Goal: Task Accomplishment & Management: Use online tool/utility

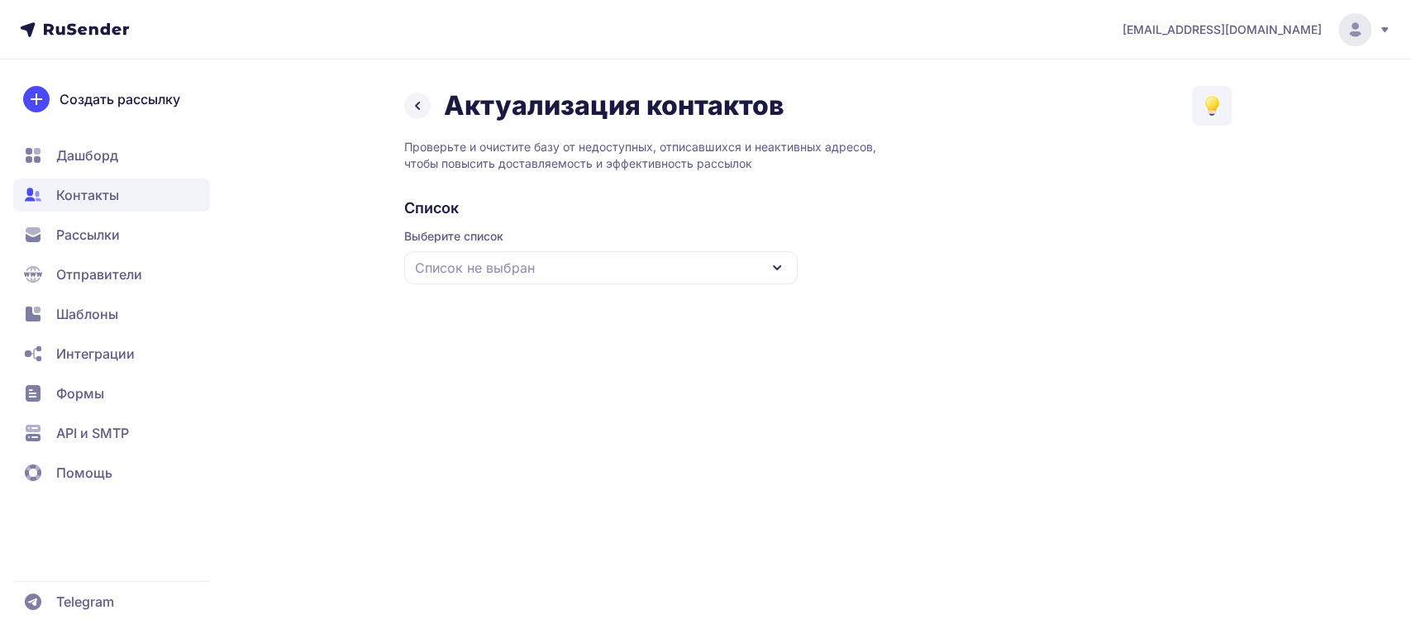
drag, startPoint x: 557, startPoint y: 256, endPoint x: 564, endPoint y: 269, distance: 14.8
click at [557, 256] on div "Список не выбран" at bounding box center [601, 267] width 394 height 33
click at [518, 375] on div "база чистая [DATE]" at bounding box center [601, 370] width 374 height 40
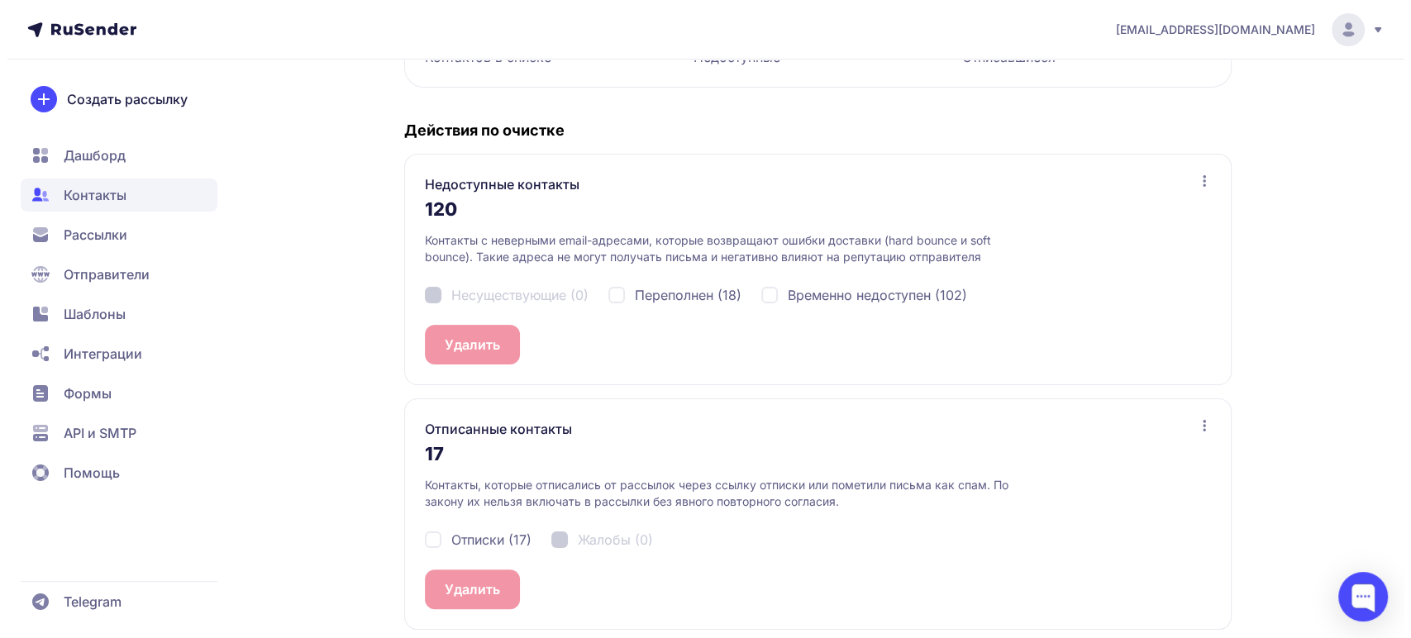
scroll to position [304, 0]
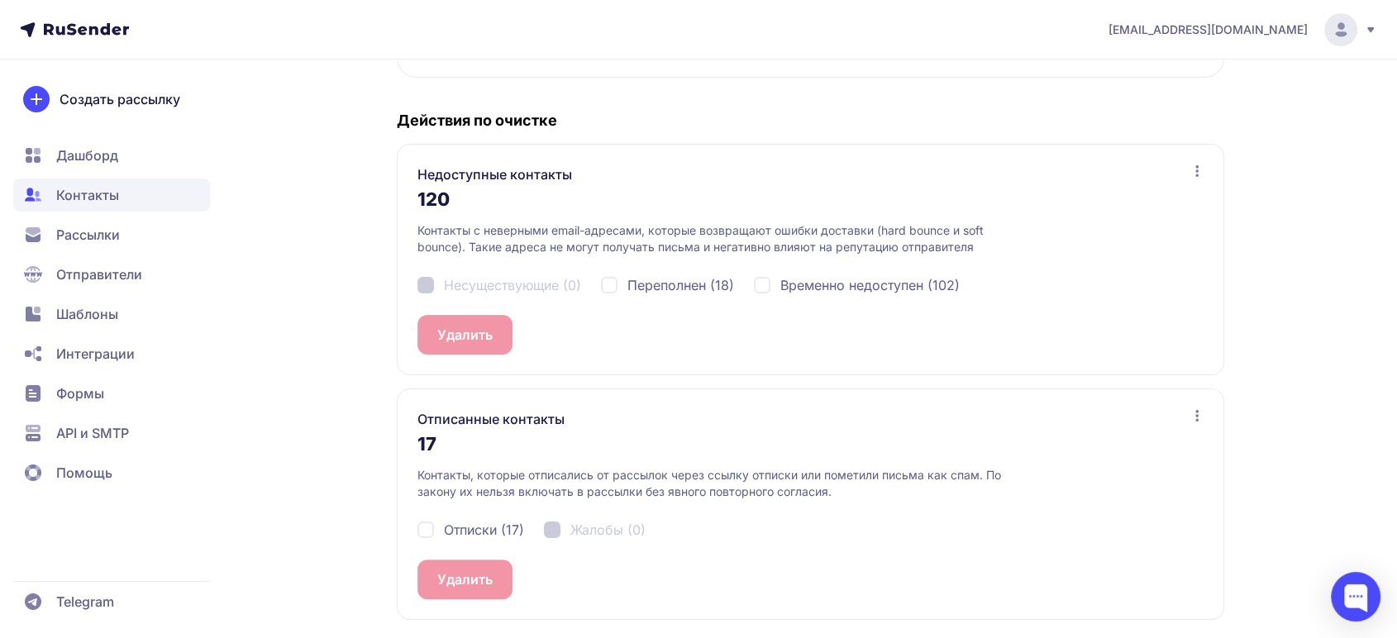
click at [422, 527] on div "Отписки (17)" at bounding box center [470, 530] width 107 height 20
checkbox input "true"
click at [456, 571] on button "Удалить 17" at bounding box center [471, 580] width 108 height 40
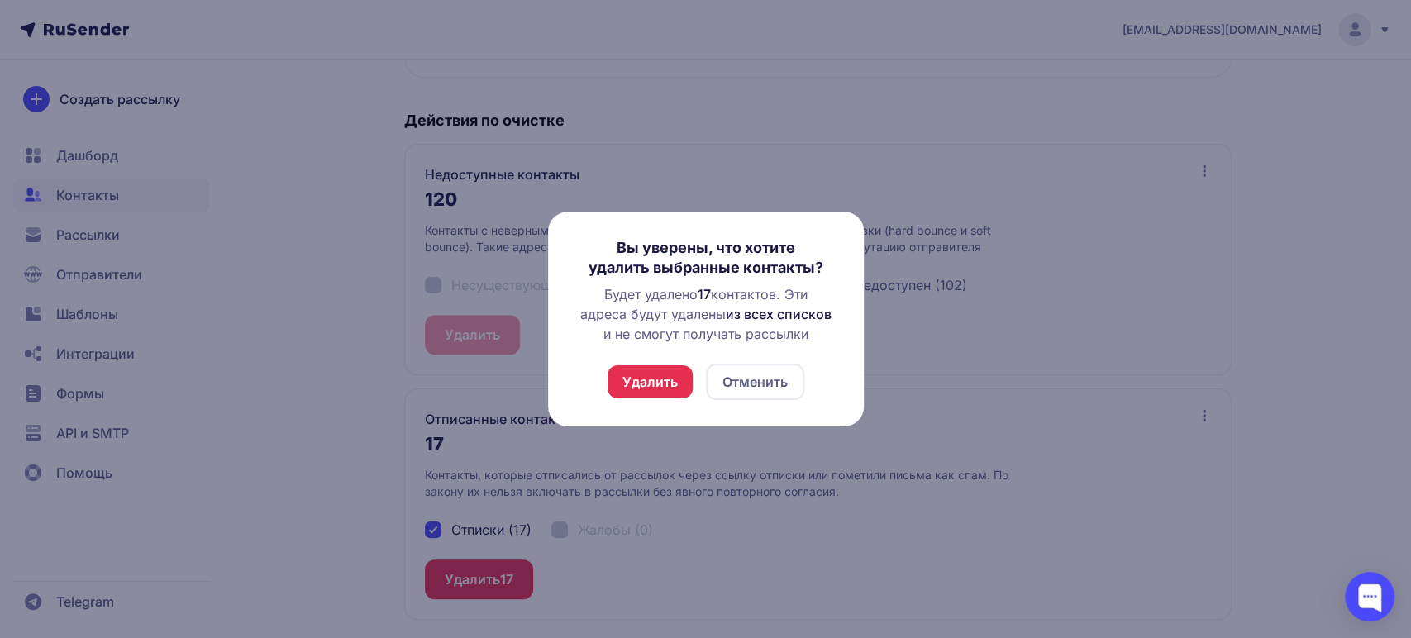
click at [646, 381] on button "Удалить" at bounding box center [650, 381] width 85 height 33
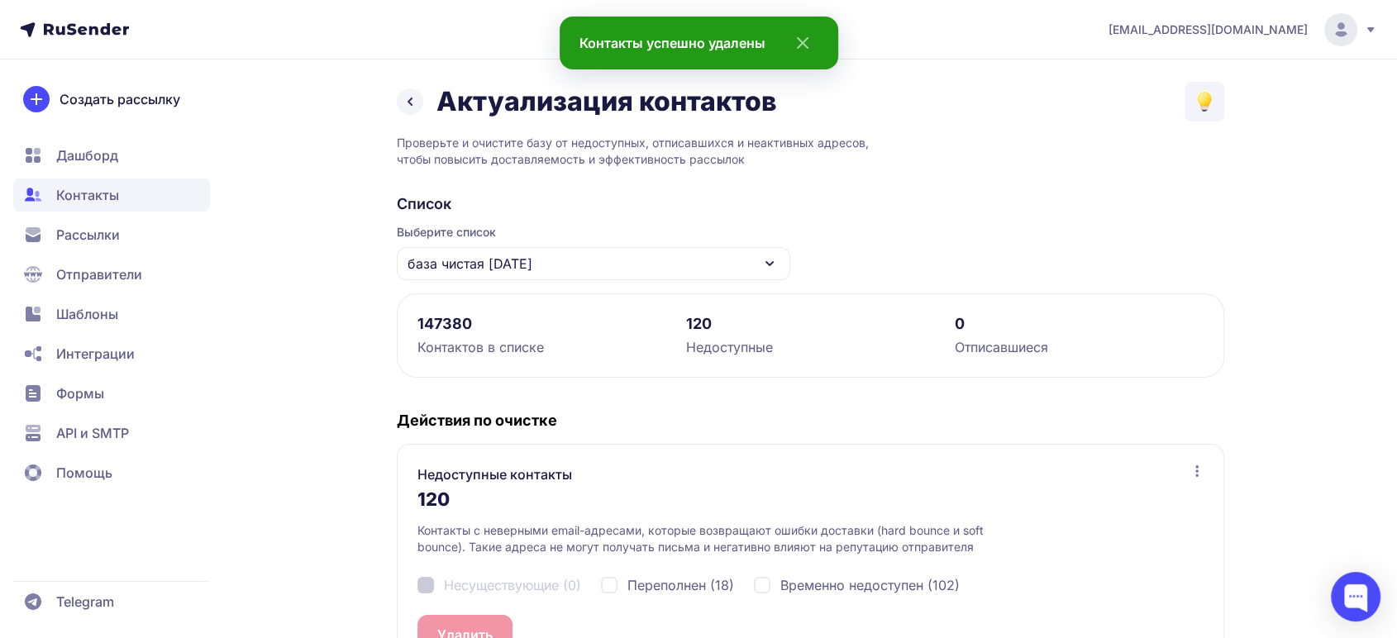
scroll to position [265, 0]
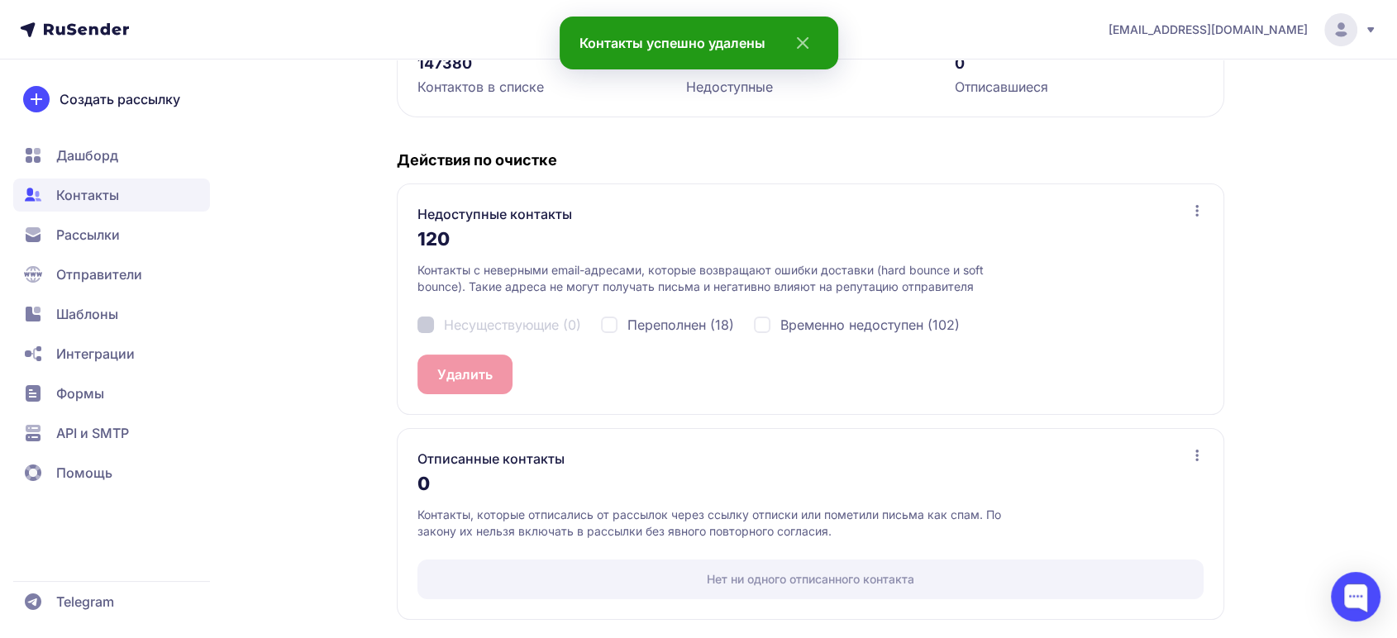
click at [85, 229] on span "Рассылки" at bounding box center [88, 235] width 64 height 20
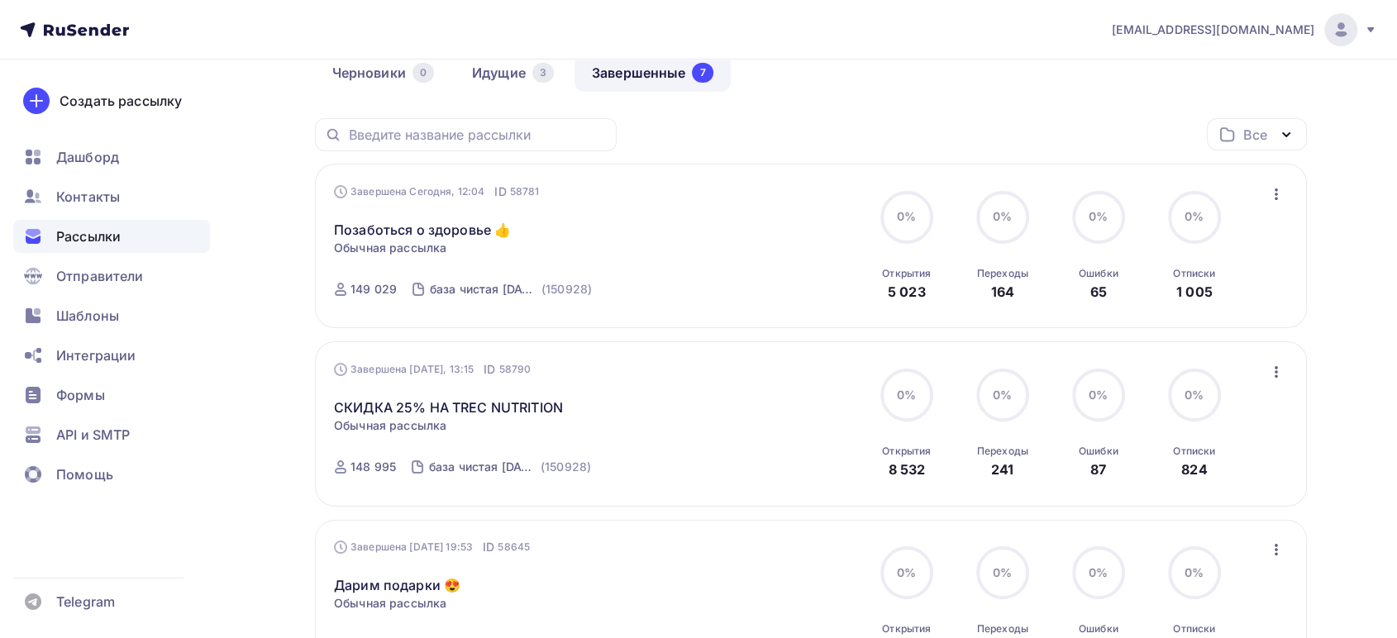
scroll to position [92, 0]
